Goal: Check status: Check status

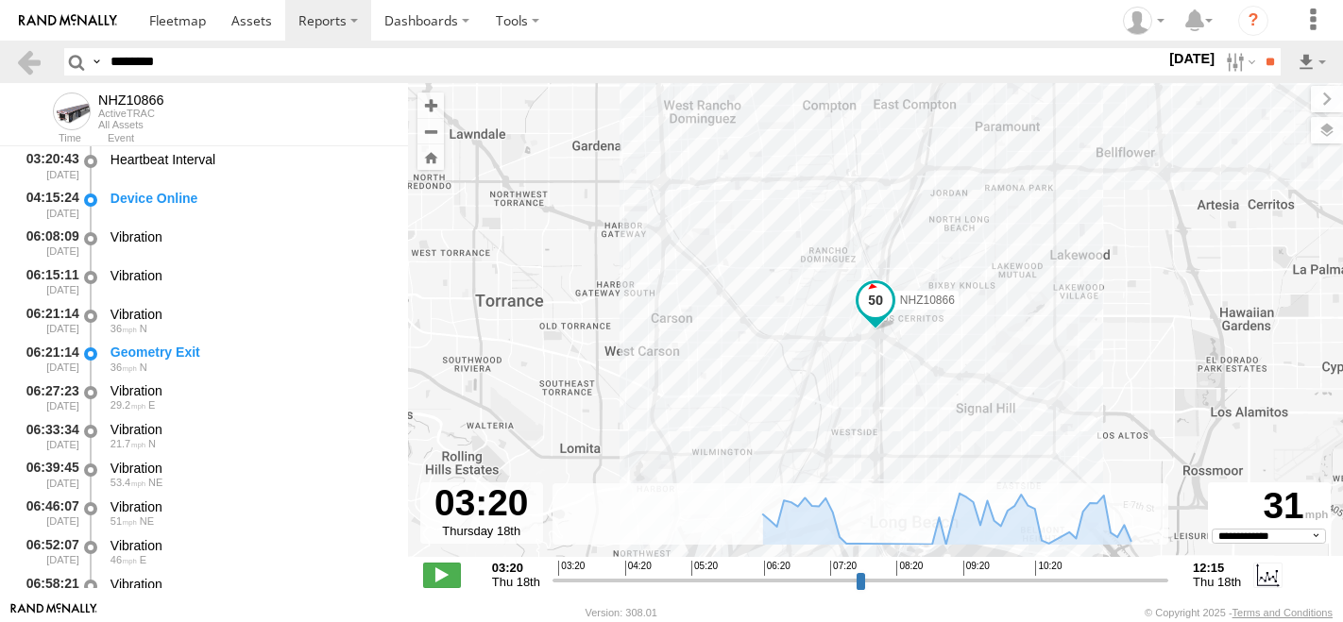
select select "**********"
click at [161, 55] on input "********" at bounding box center [634, 61] width 1062 height 27
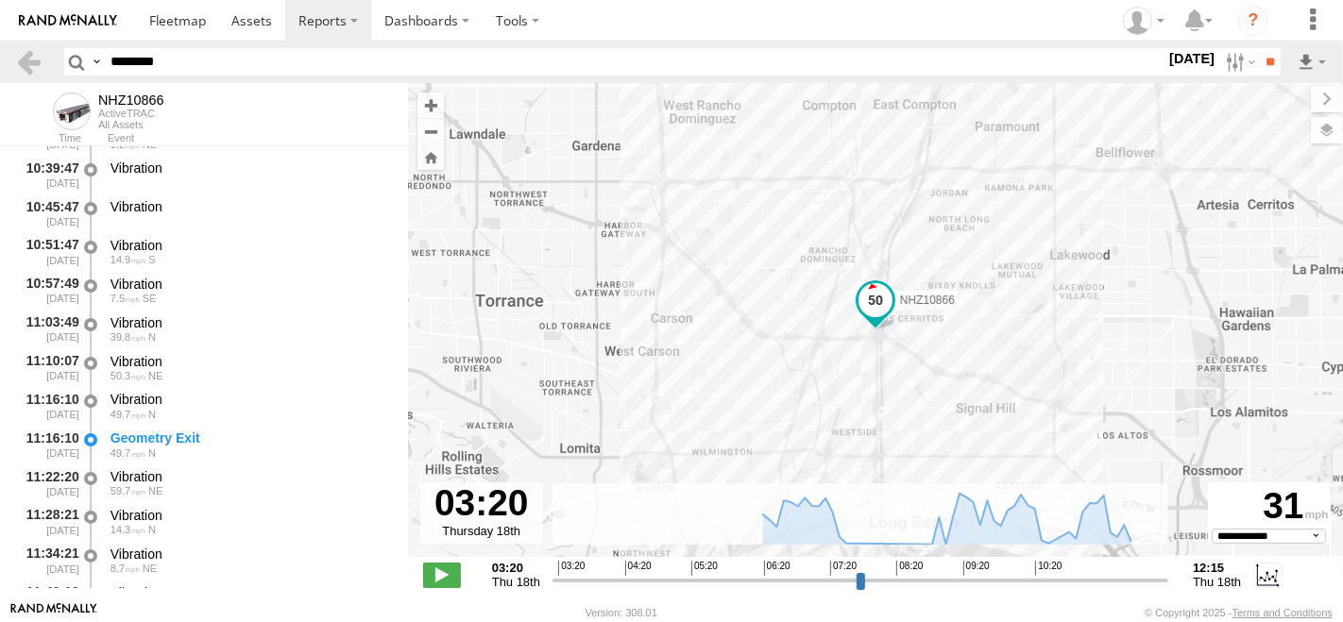
type input "********"
click at [1259, 48] on input "**" at bounding box center [1270, 61] width 22 height 27
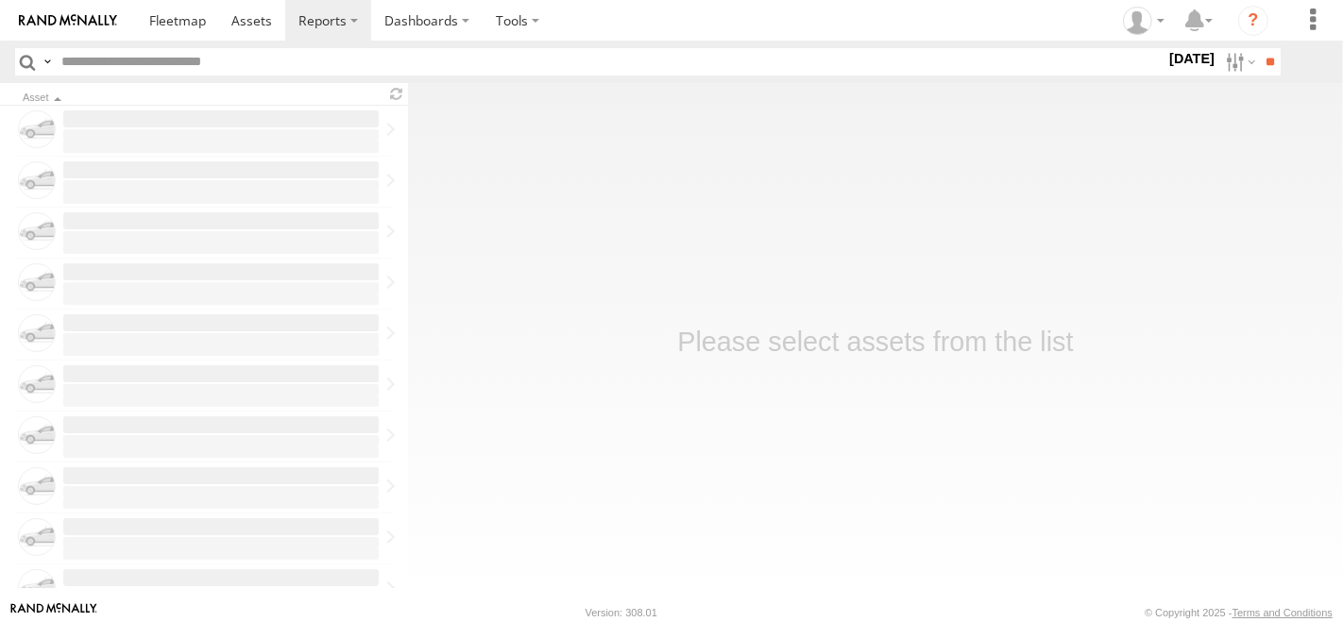
type input "********"
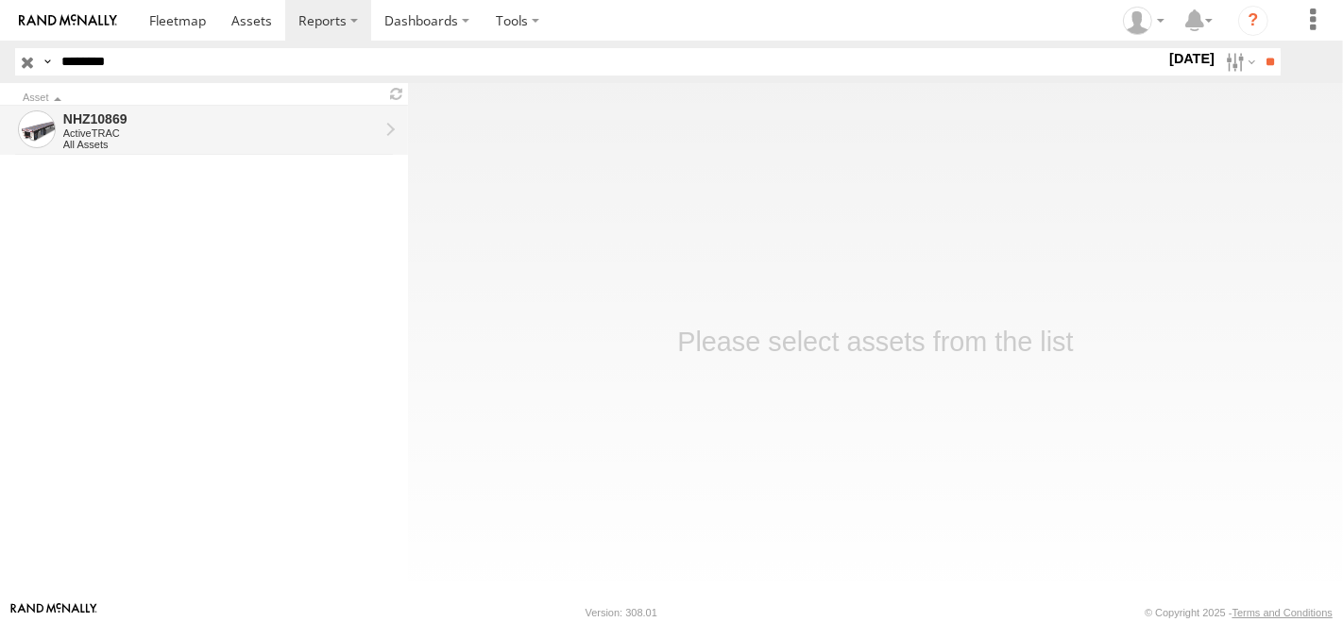
click at [208, 125] on div "NHZ10869" at bounding box center [220, 118] width 315 height 17
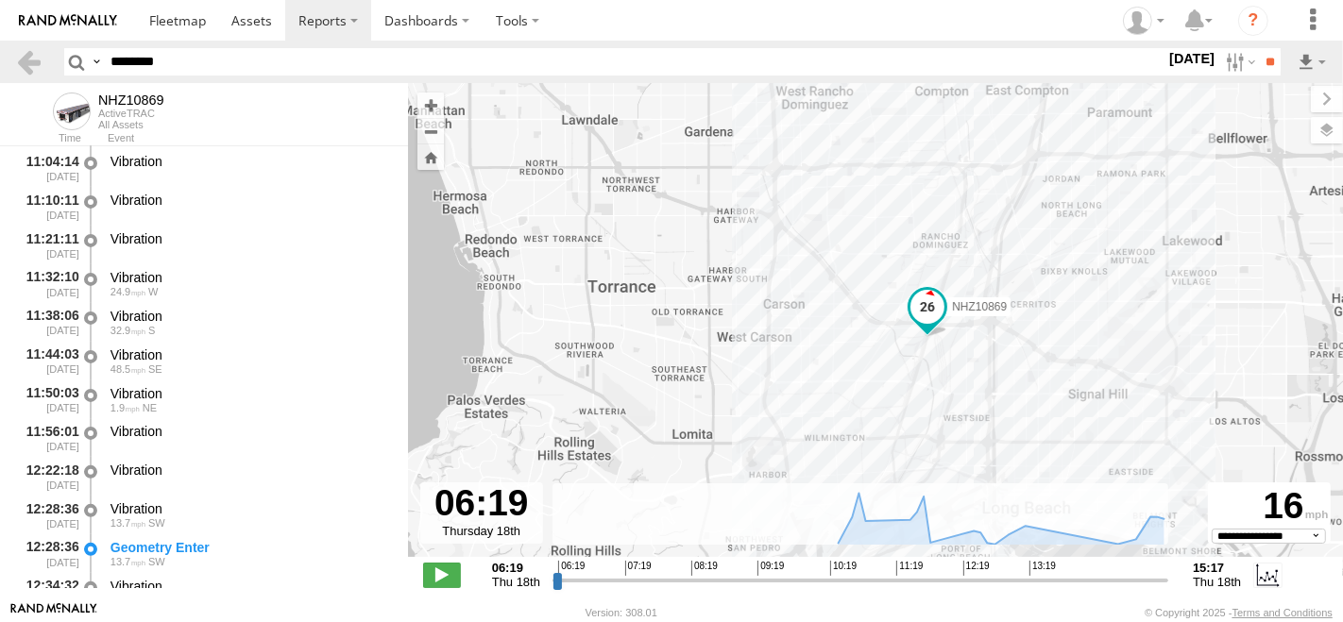
scroll to position [629, 0]
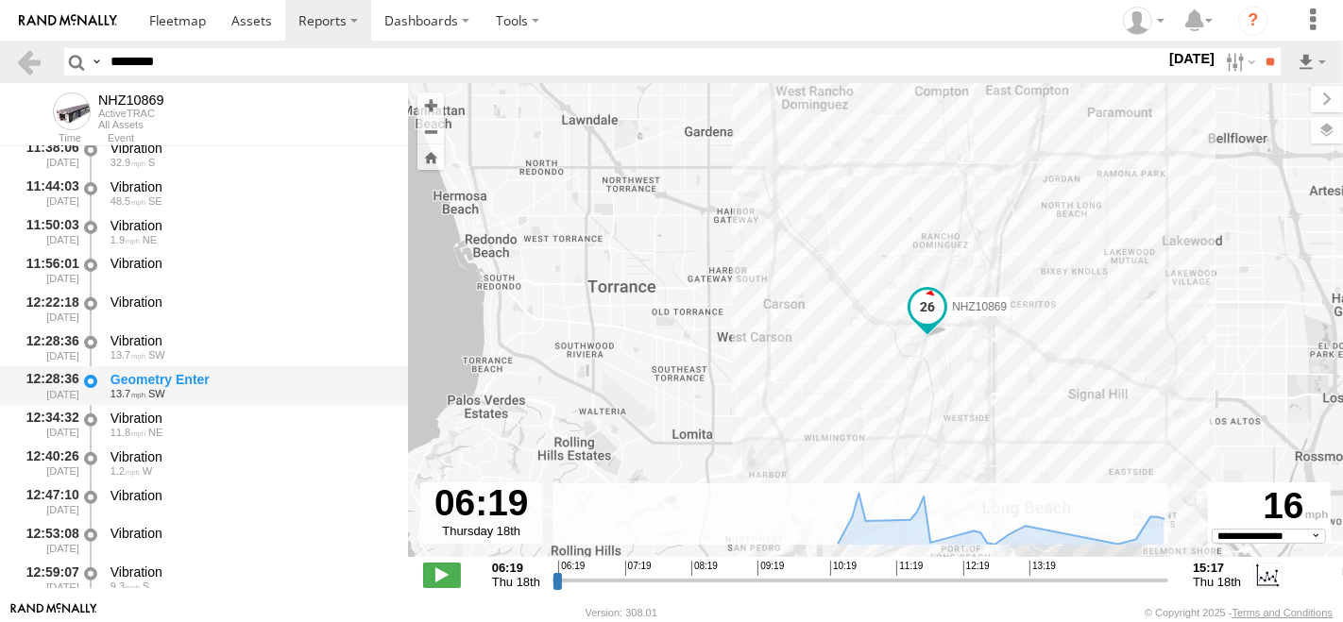
click at [226, 384] on div "Geometry Enter" at bounding box center [249, 379] width 279 height 17
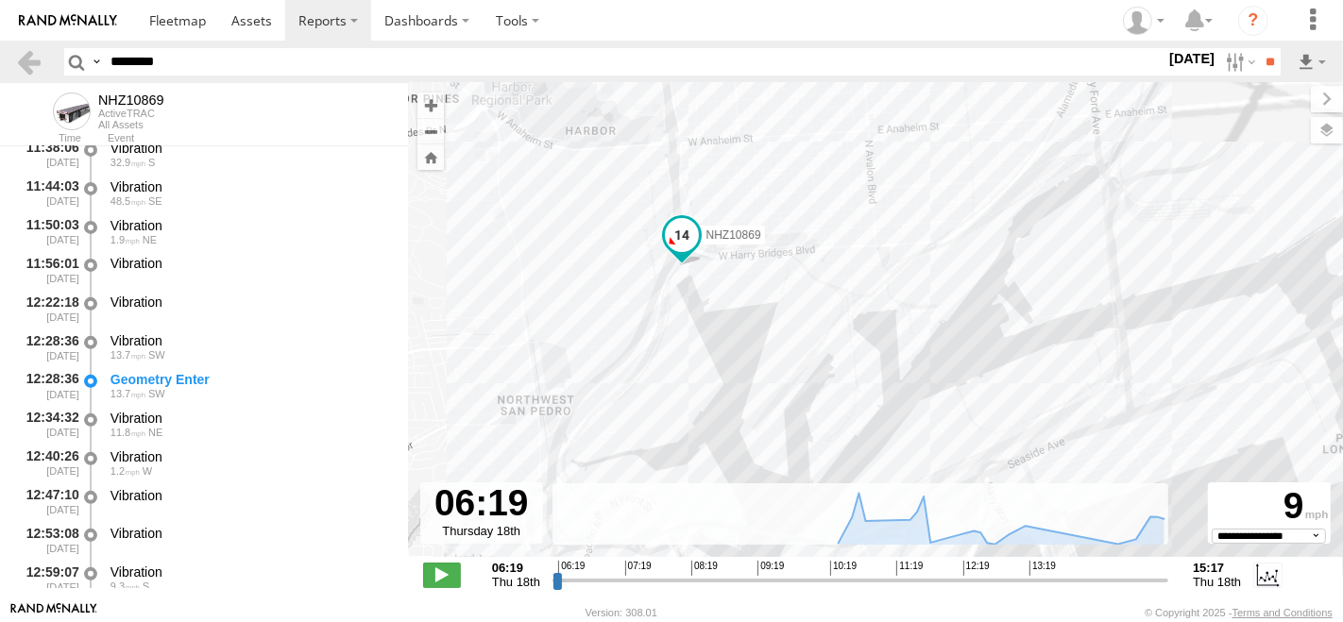
drag, startPoint x: 926, startPoint y: 350, endPoint x: 880, endPoint y: 345, distance: 46.6
click at [880, 345] on div "NHZ10869" at bounding box center [875, 330] width 935 height 494
click at [207, 382] on div "Geometry Enter" at bounding box center [249, 379] width 279 height 17
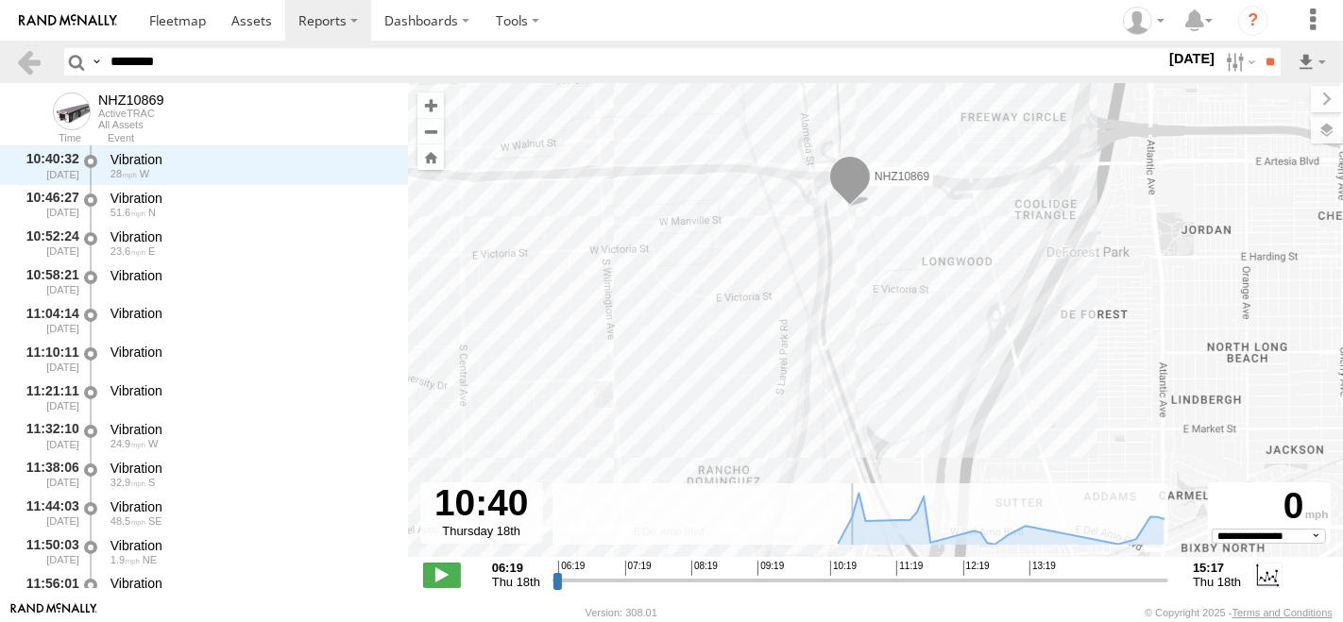
drag, startPoint x: 556, startPoint y: 581, endPoint x: 850, endPoint y: 608, distance: 294.9
click at [850, 589] on input "range" at bounding box center [860, 580] width 616 height 18
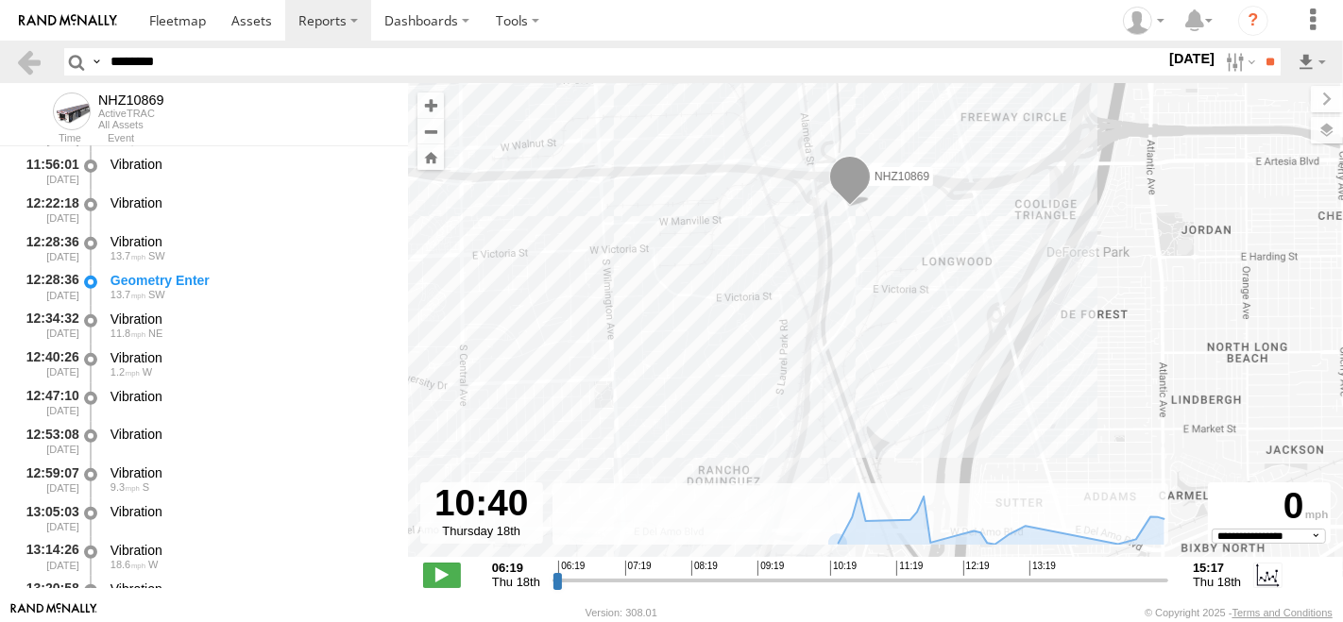
scroll to position [728, 0]
click at [199, 267] on div "12:28:36 [DATE] Geometry Enter 13.7 SW" at bounding box center [204, 286] width 408 height 39
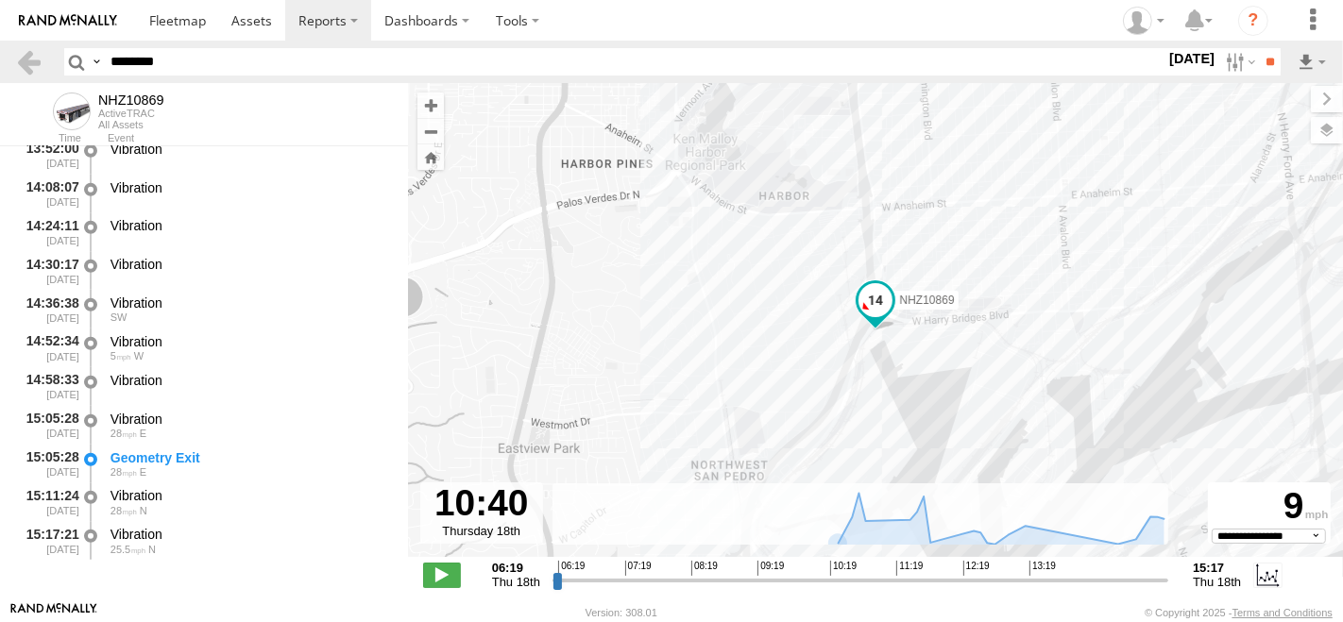
scroll to position [1209, 0]
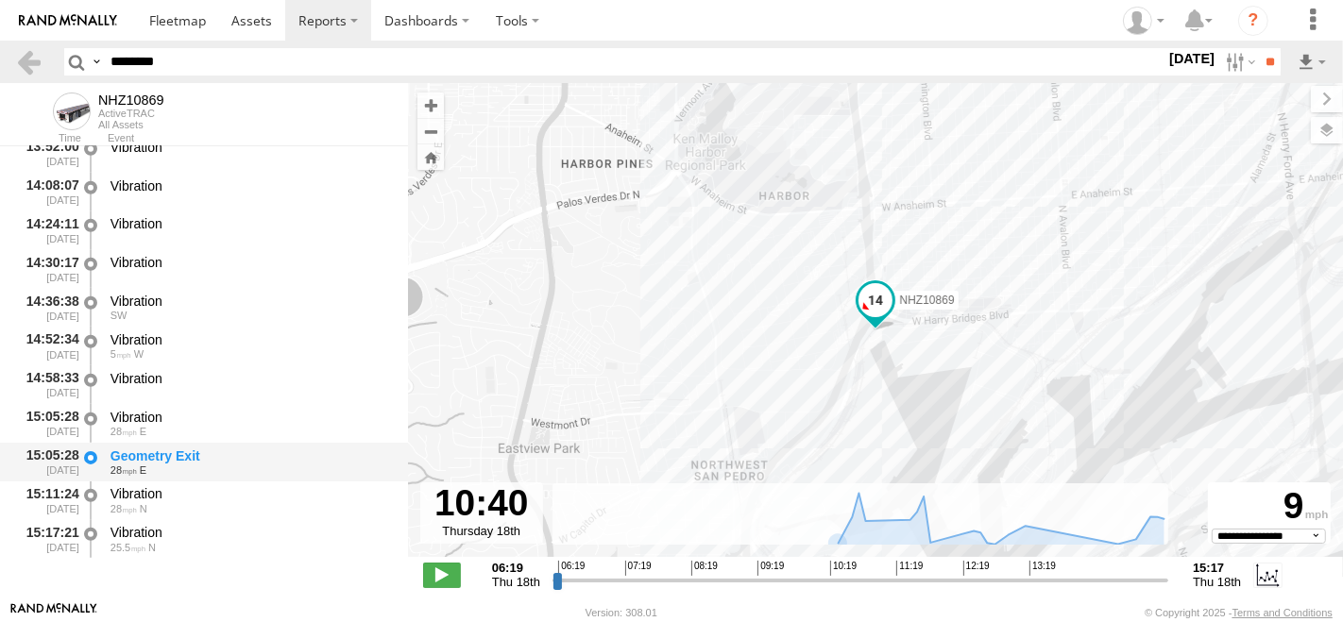
click at [215, 466] on div "28 E" at bounding box center [249, 470] width 279 height 11
click at [196, 445] on div "Geometry Exit 28 E" at bounding box center [250, 462] width 285 height 35
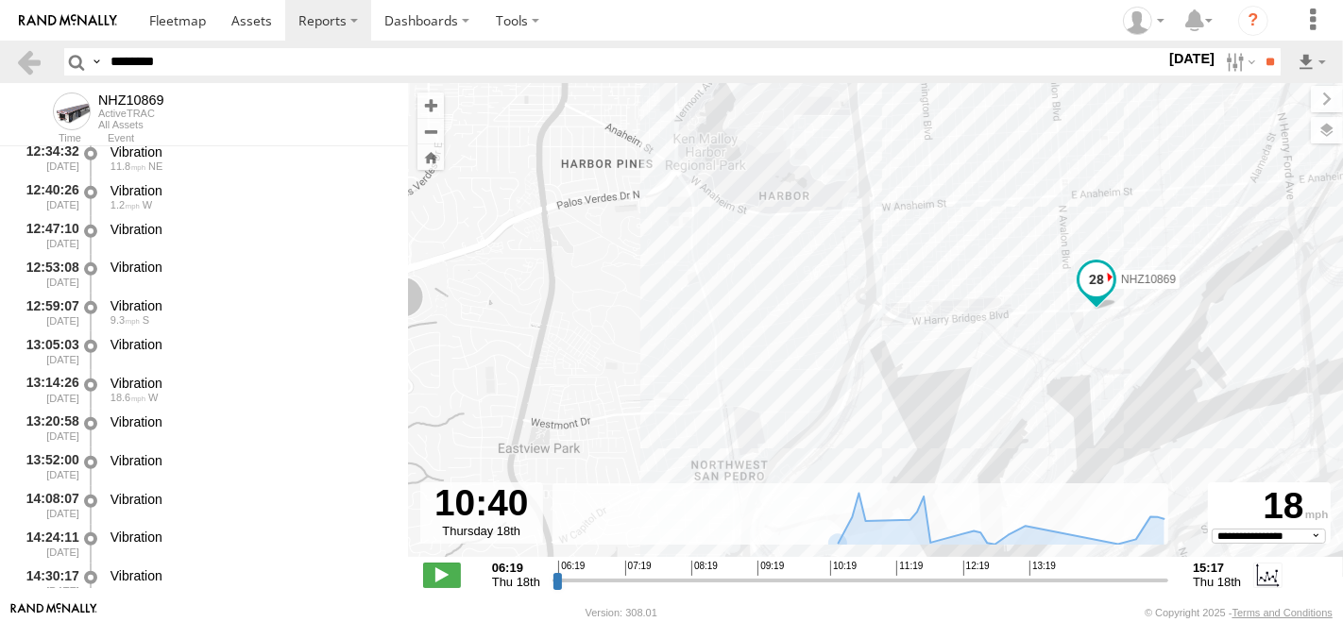
scroll to position [685, 0]
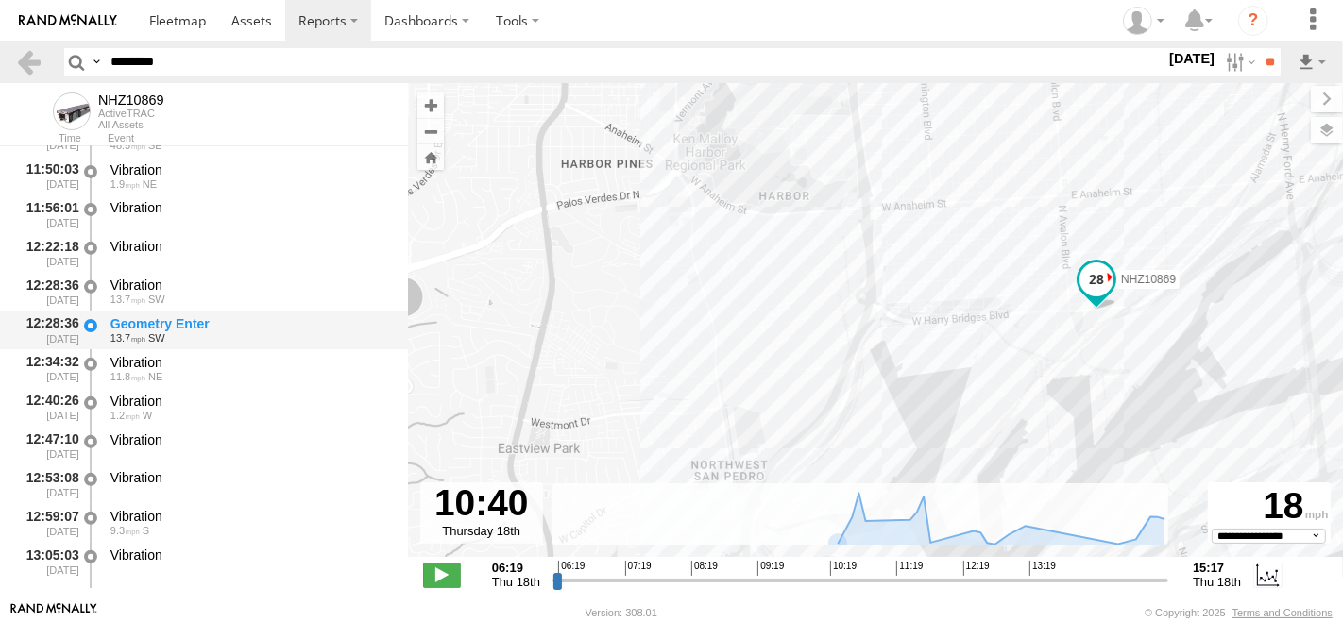
click at [195, 328] on div "Geometry Enter" at bounding box center [249, 323] width 279 height 17
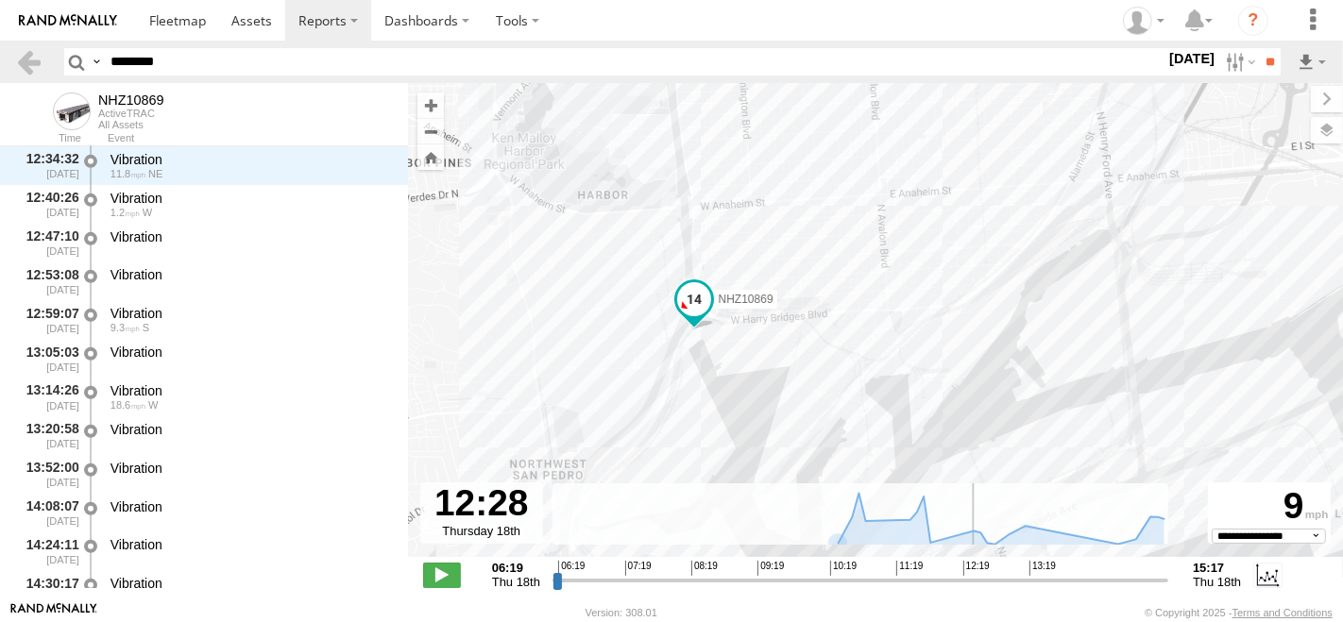
scroll to position [810, 0]
drag, startPoint x: 847, startPoint y: 582, endPoint x: 972, endPoint y: 581, distance: 124.6
click at [972, 581] on input "range" at bounding box center [860, 580] width 616 height 18
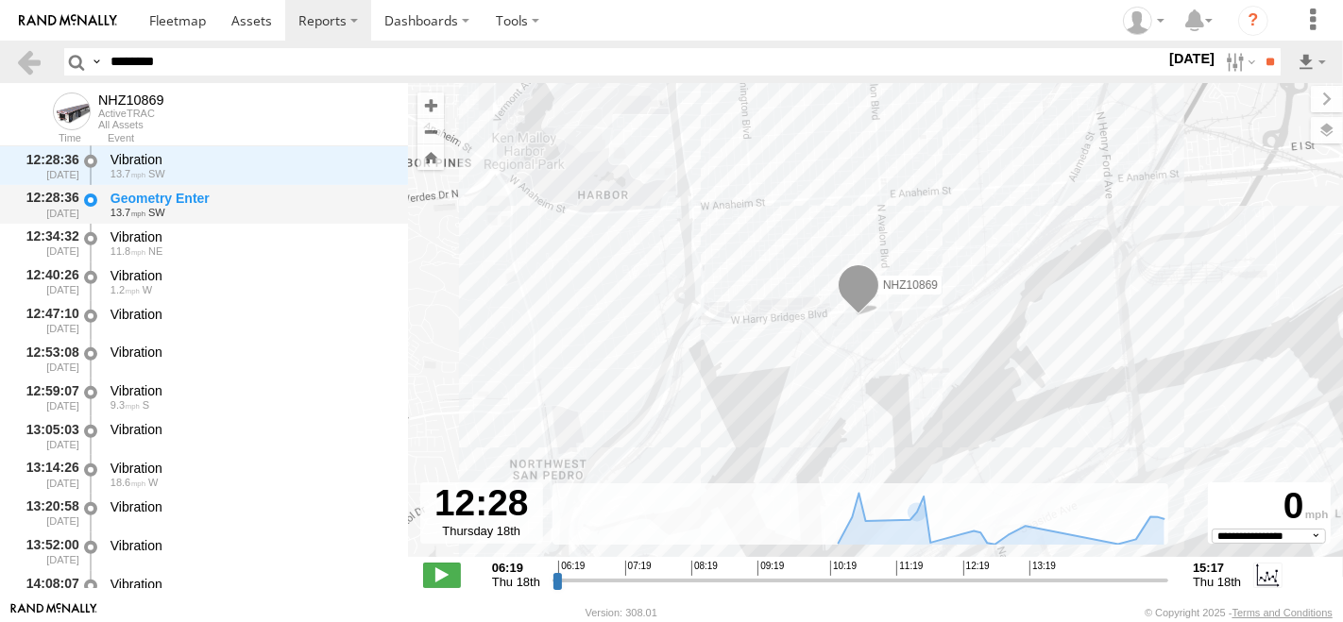
click at [224, 201] on div "Geometry Enter" at bounding box center [249, 198] width 279 height 17
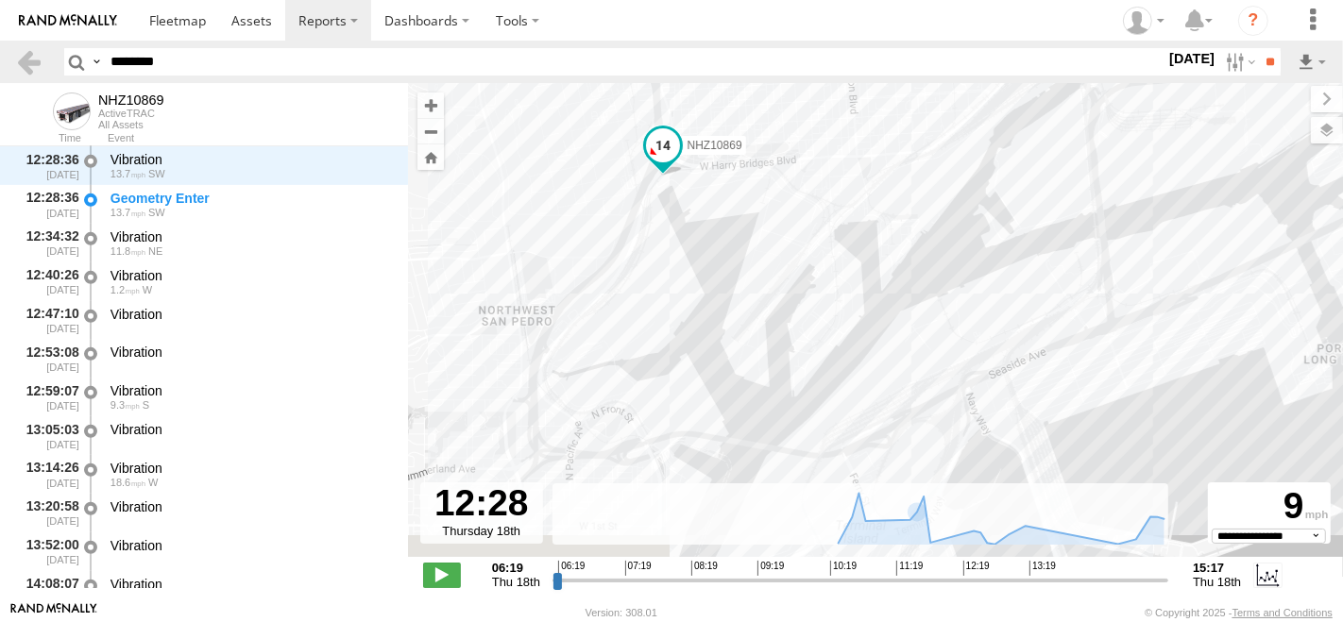
drag, startPoint x: 891, startPoint y: 306, endPoint x: 889, endPoint y: 230, distance: 75.6
click at [889, 230] on div "NHZ10869" at bounding box center [875, 330] width 935 height 494
click at [798, 216] on div "NHZ10869" at bounding box center [875, 330] width 935 height 494
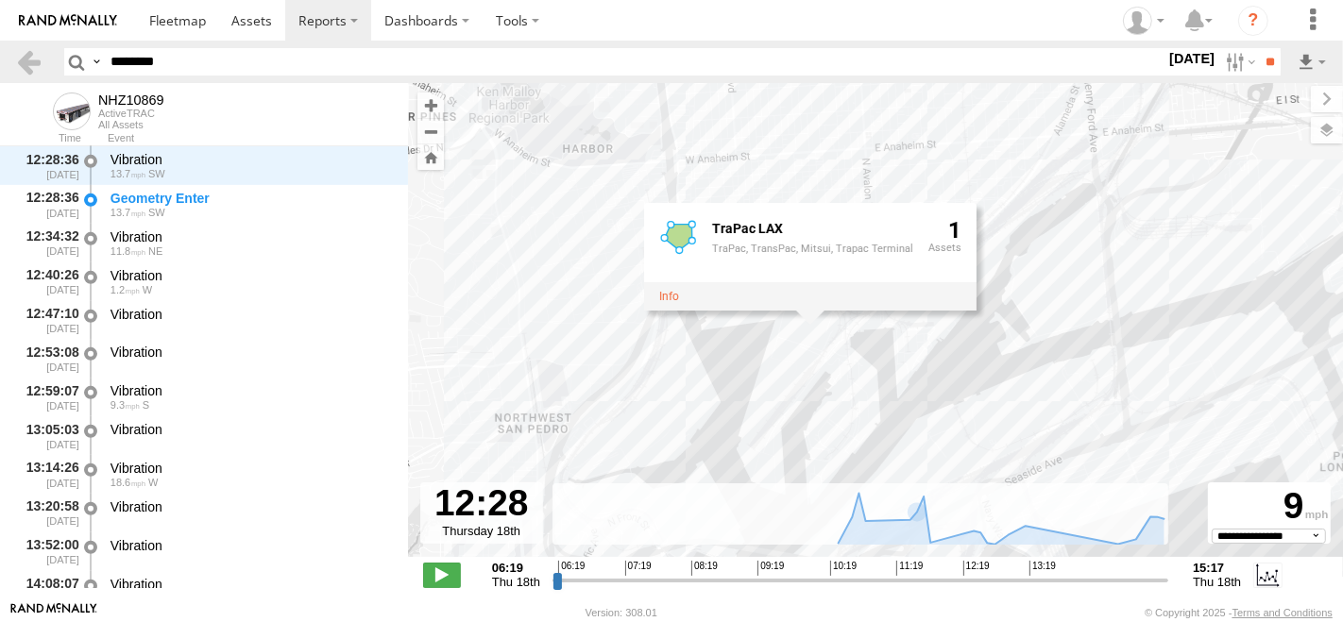
drag, startPoint x: 889, startPoint y: 344, endPoint x: 888, endPoint y: 379, distance: 34.9
click at [888, 379] on div "NHZ10869 TraPac LAX TraPac, TransPac, Mitsui, Trapac Terminal 1" at bounding box center [875, 330] width 935 height 494
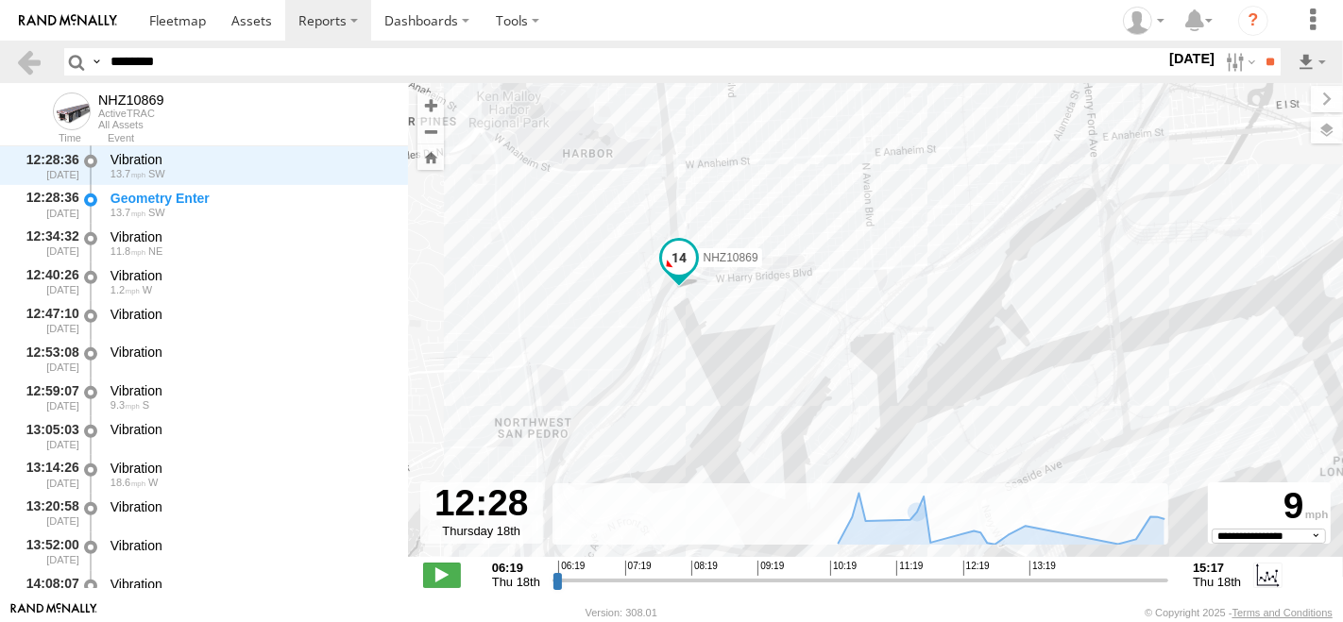
click at [785, 281] on div "NHZ10869" at bounding box center [875, 330] width 935 height 494
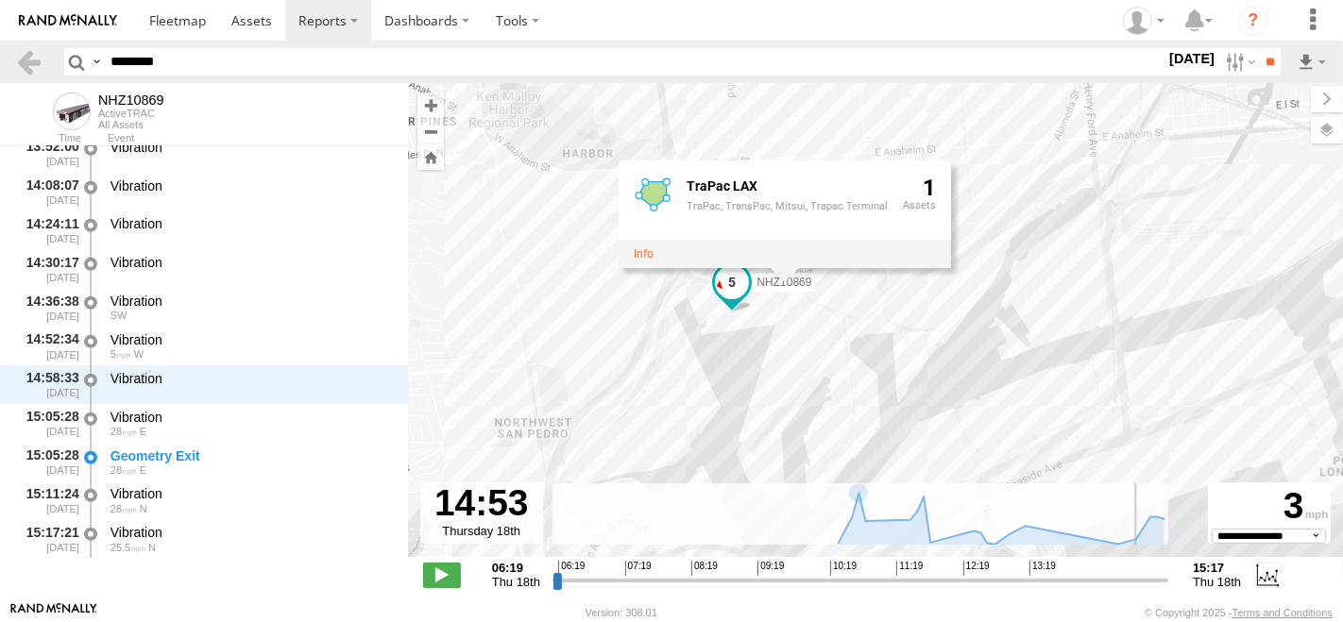
scroll to position [1209, 0]
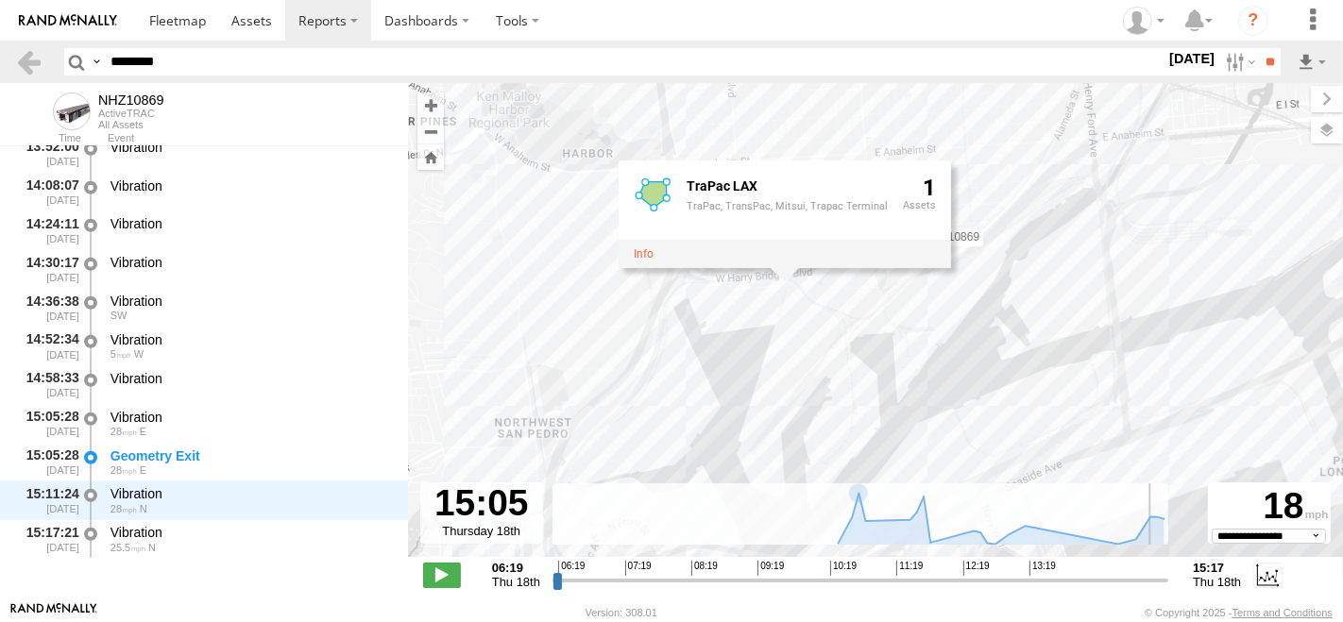
drag, startPoint x: 973, startPoint y: 583, endPoint x: 1149, endPoint y: 583, distance: 175.6
type input "**********"
click at [1149, 583] on input "range" at bounding box center [860, 580] width 616 height 18
